Goal: Transaction & Acquisition: Purchase product/service

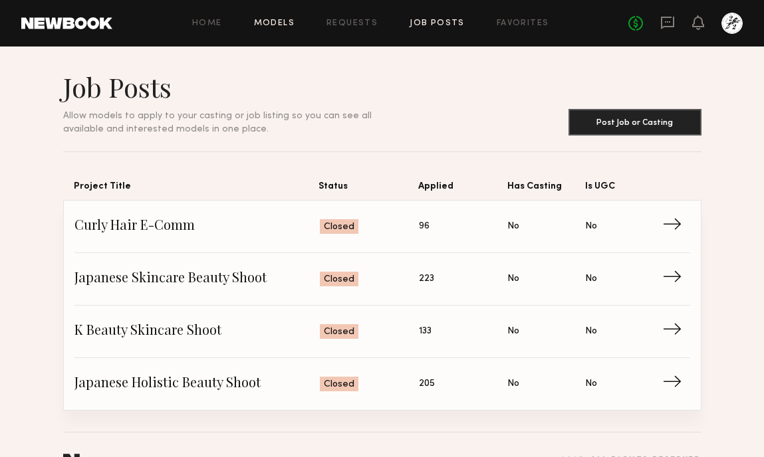
click at [267, 27] on link "Models" at bounding box center [274, 23] width 41 height 9
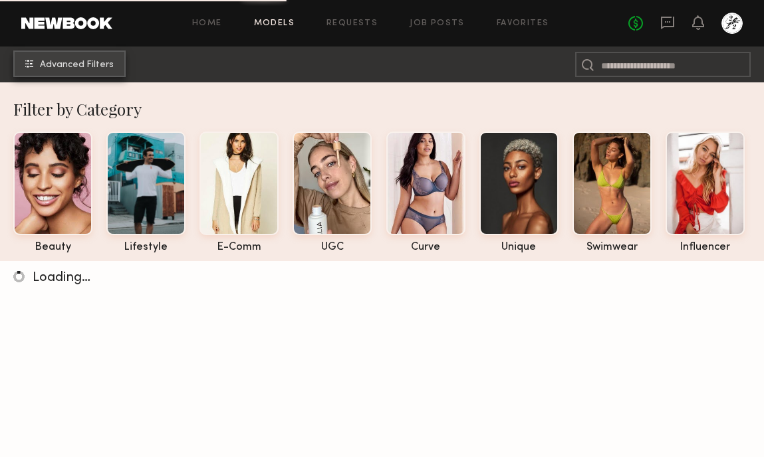
click at [106, 64] on span "Advanced Filters" at bounding box center [77, 65] width 74 height 9
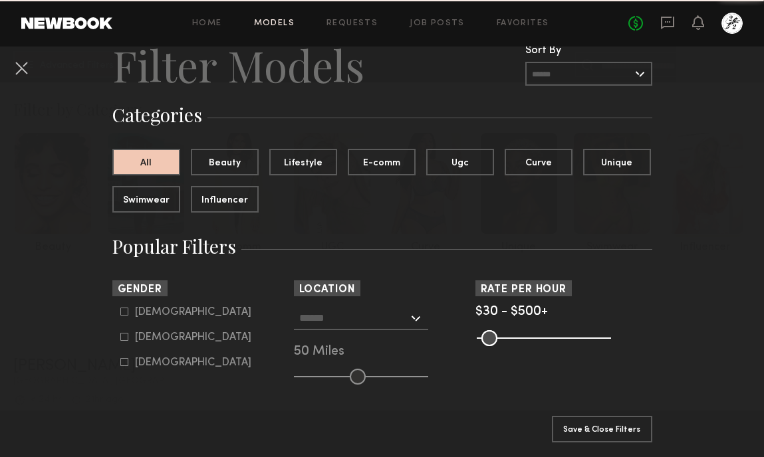
scroll to position [117, 0]
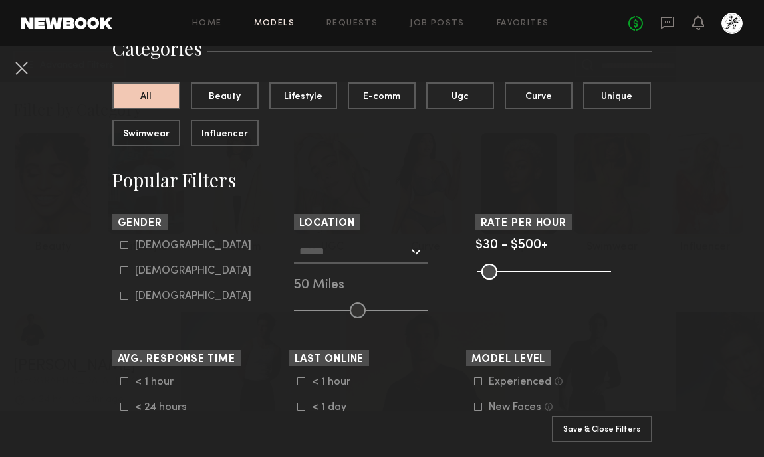
click at [160, 275] on div "Female" at bounding box center [193, 271] width 116 height 8
type input "**"
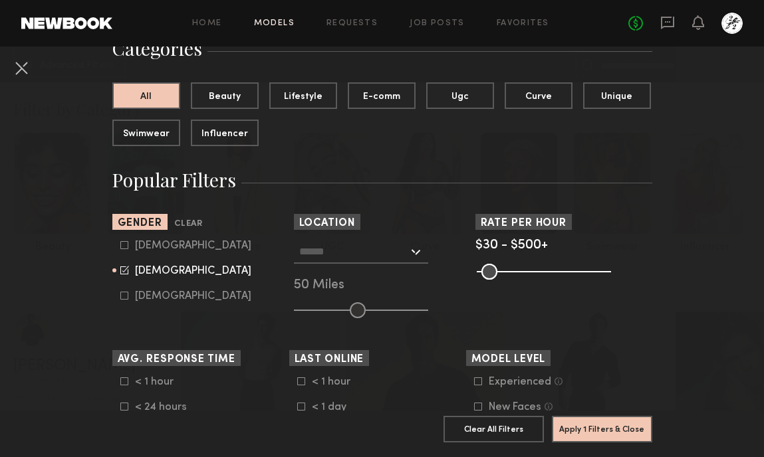
click at [366, 258] on input "text" at bounding box center [353, 251] width 109 height 23
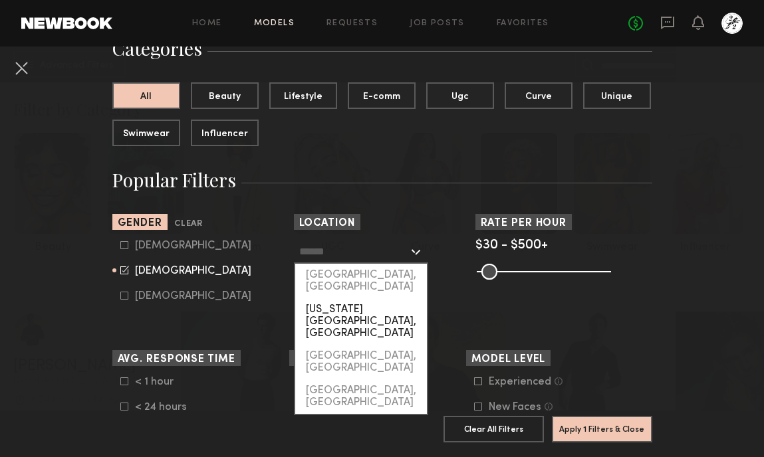
click at [360, 299] on div "[US_STATE][GEOGRAPHIC_DATA], [GEOGRAPHIC_DATA]" at bounding box center [361, 322] width 132 height 47
type input "**********"
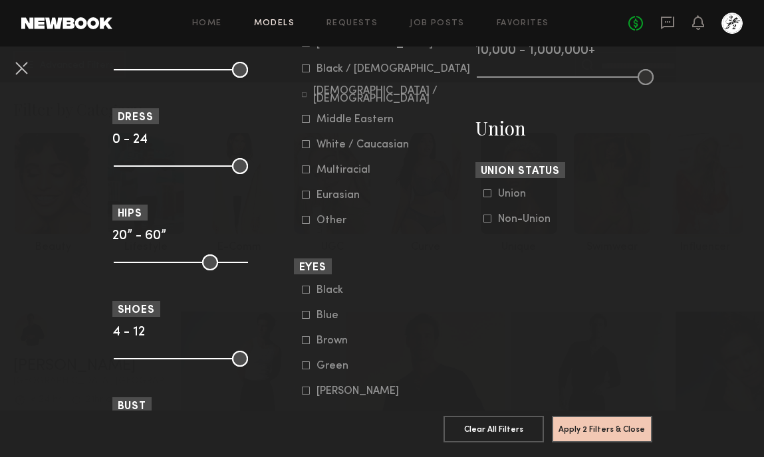
scroll to position [717, 0]
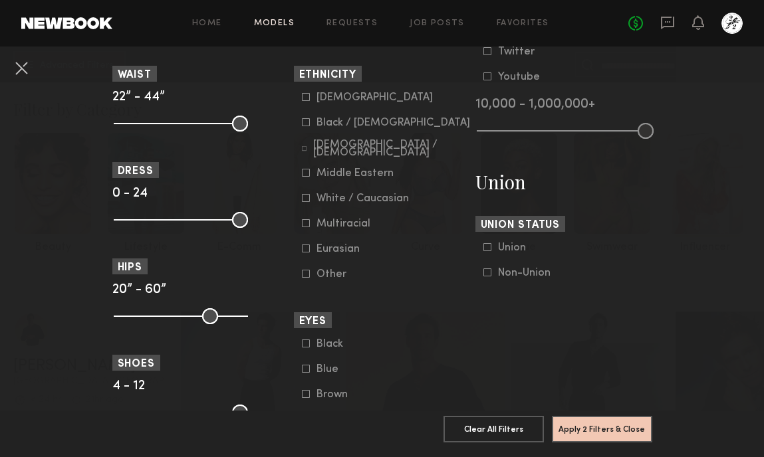
click at [307, 95] on icon at bounding box center [305, 97] width 7 height 7
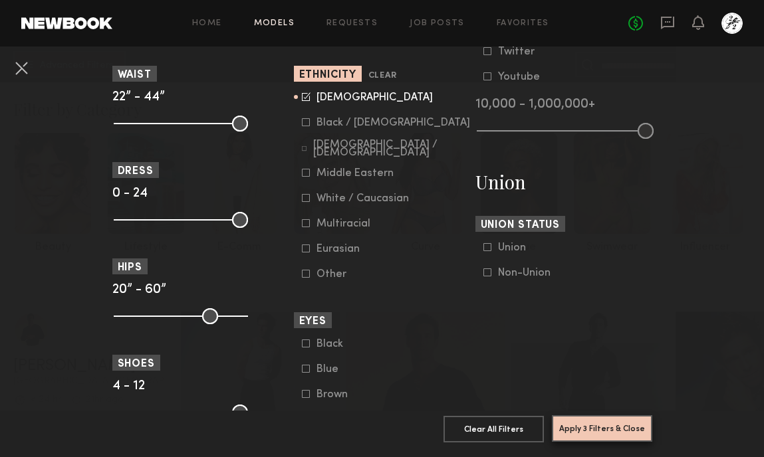
click at [585, 424] on button "Apply 3 Filters & Close" at bounding box center [602, 429] width 100 height 27
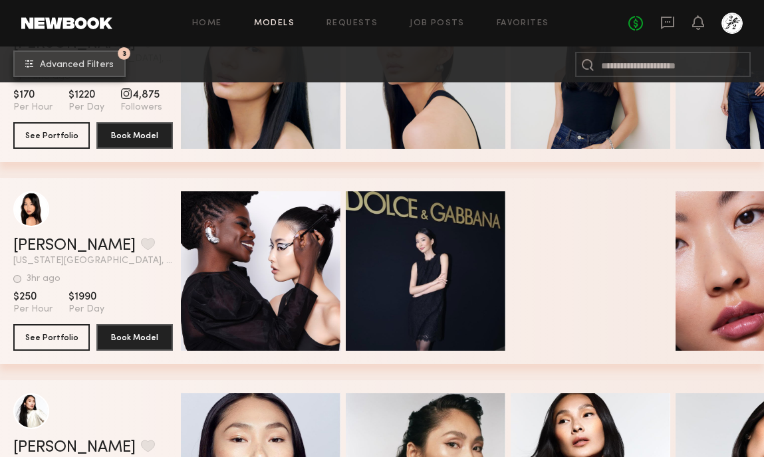
scroll to position [3347, 0]
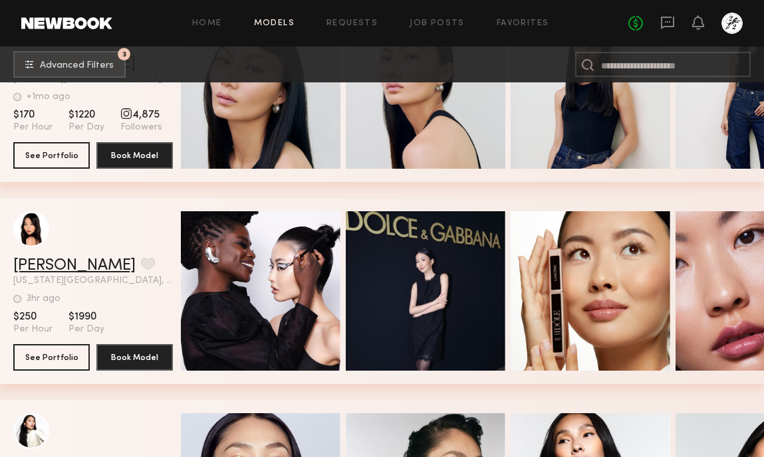
click at [64, 262] on link "[PERSON_NAME]" at bounding box center [74, 266] width 122 height 16
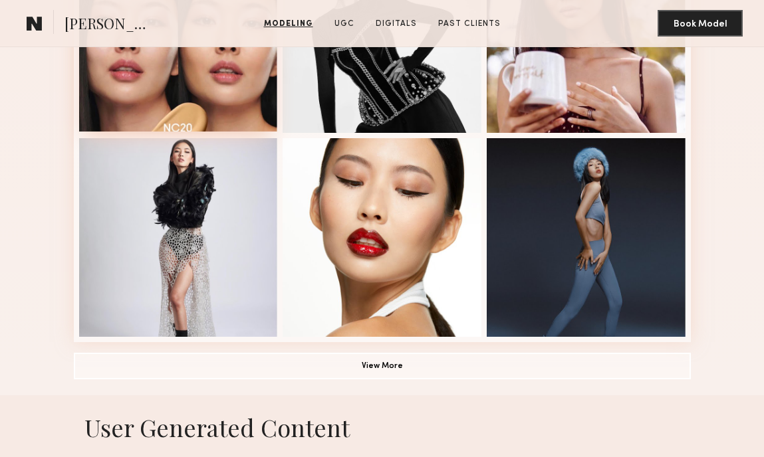
scroll to position [936, 0]
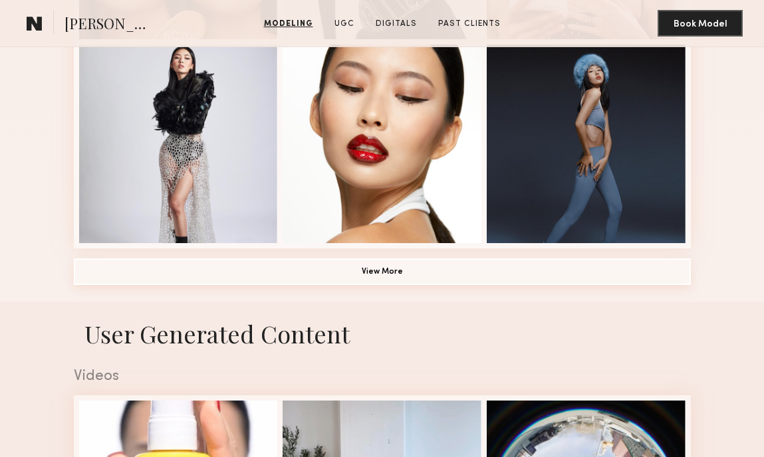
click at [254, 270] on button "View More" at bounding box center [382, 272] width 617 height 27
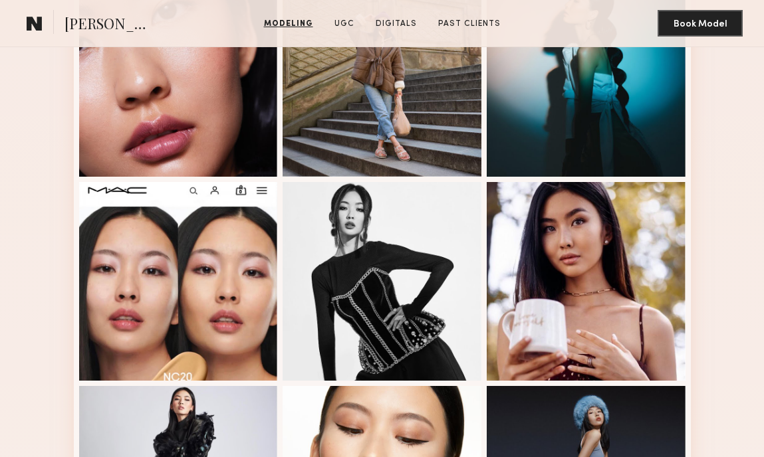
scroll to position [499, 0]
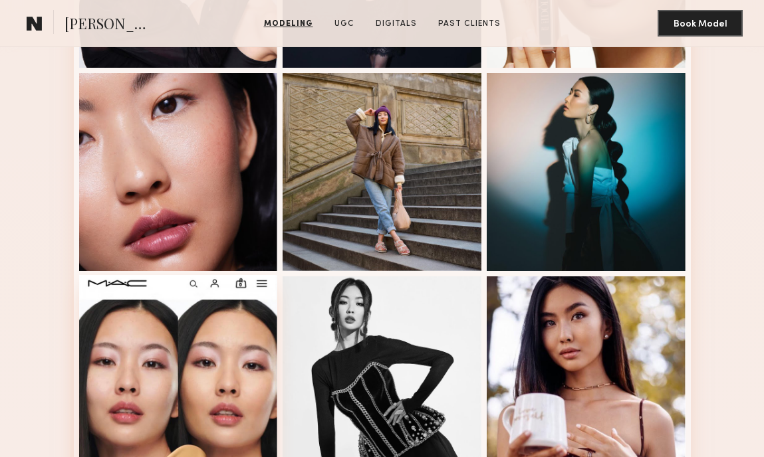
click at [214, 357] on div at bounding box center [178, 374] width 199 height 199
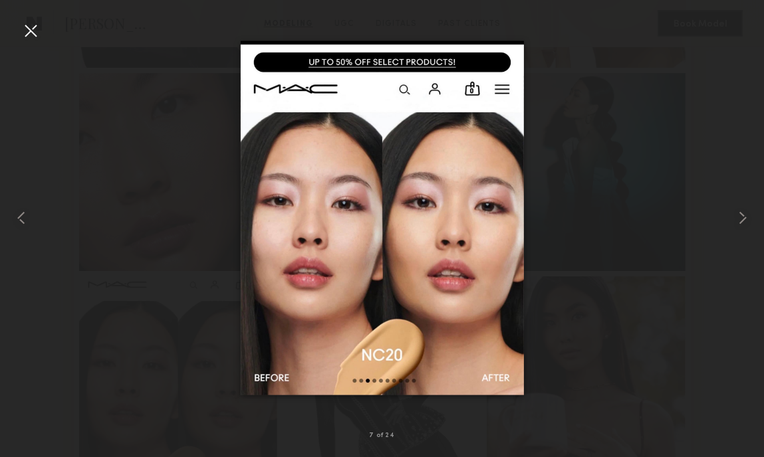
click at [551, 152] on div at bounding box center [382, 218] width 764 height 394
click at [39, 25] on div at bounding box center [30, 30] width 21 height 21
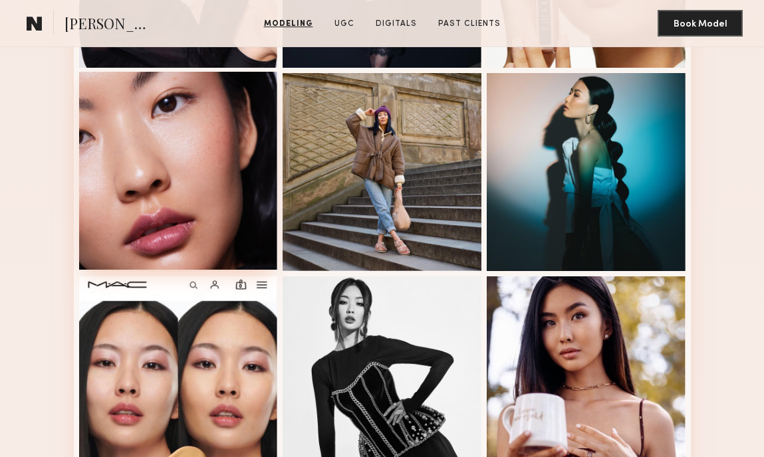
click at [233, 194] on div at bounding box center [178, 171] width 199 height 199
